Goal: Find specific page/section: Find specific page/section

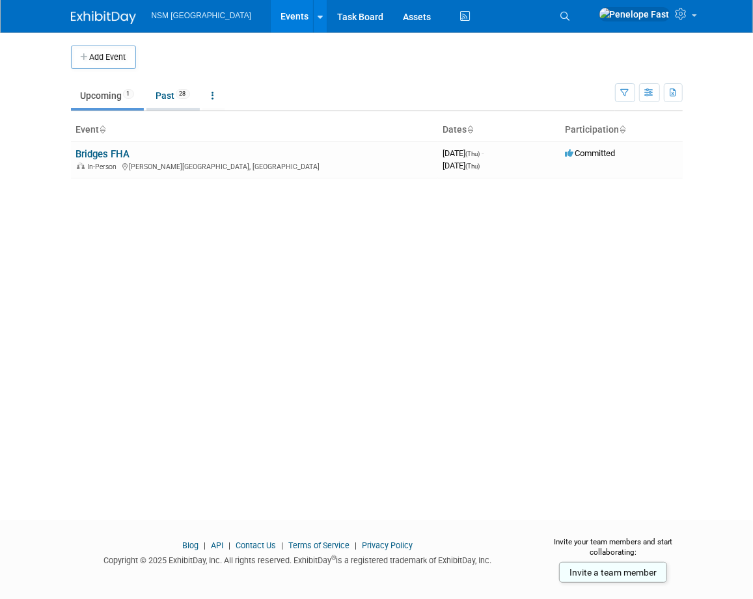
click at [170, 96] on link "Past 28" at bounding box center [172, 95] width 53 height 25
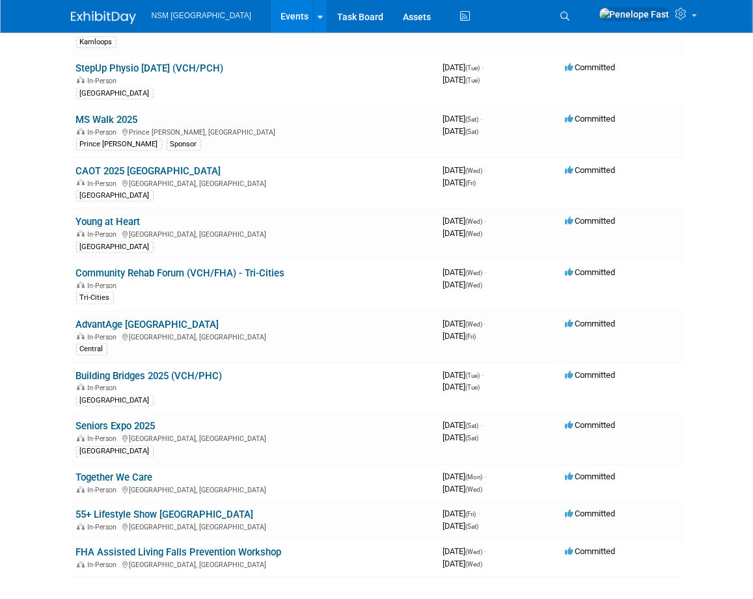
scroll to position [976, 0]
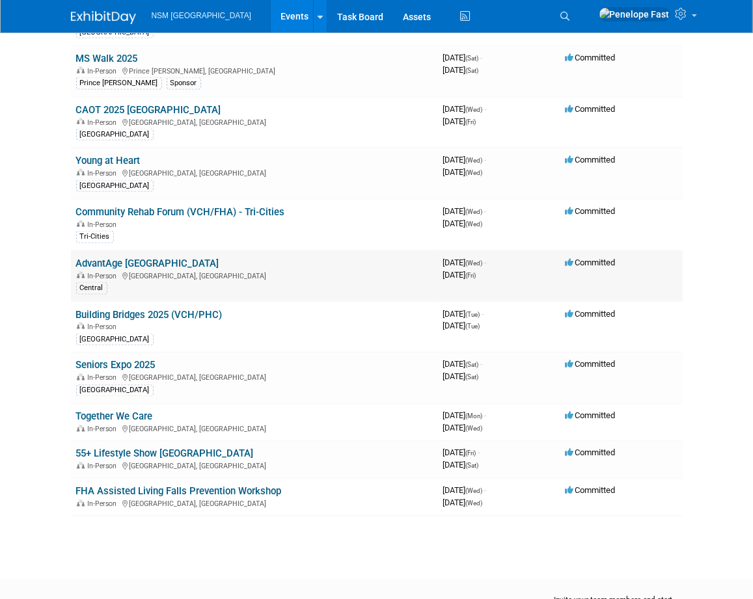
click at [137, 264] on link "AdvantAge Ontario" at bounding box center [147, 264] width 143 height 12
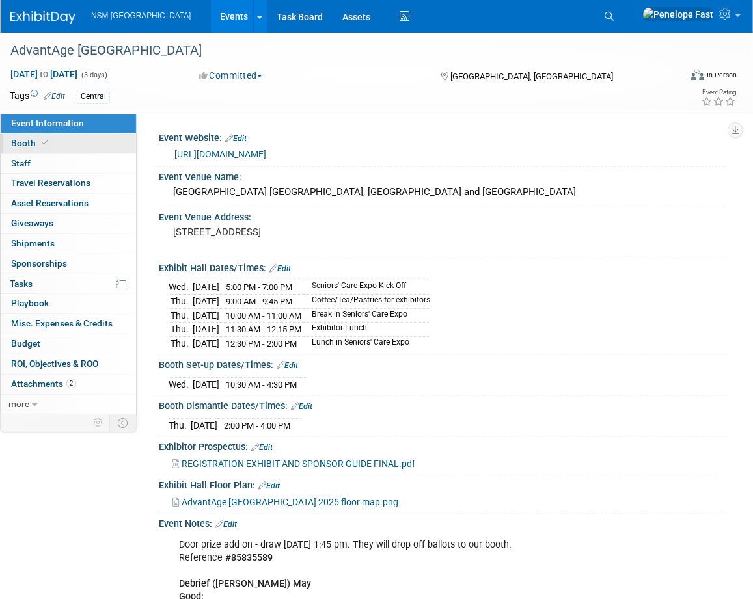
click at [27, 145] on span "Booth" at bounding box center [31, 143] width 40 height 10
